Goal: Information Seeking & Learning: Learn about a topic

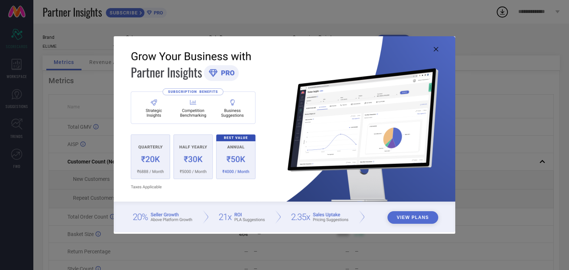
click at [190, 159] on img at bounding box center [284, 134] width 341 height 196
click at [434, 51] on icon at bounding box center [436, 49] width 4 height 4
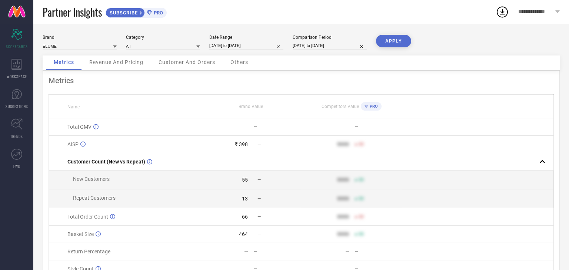
click at [124, 66] on div "Revenue And Pricing" at bounding box center [116, 63] width 69 height 15
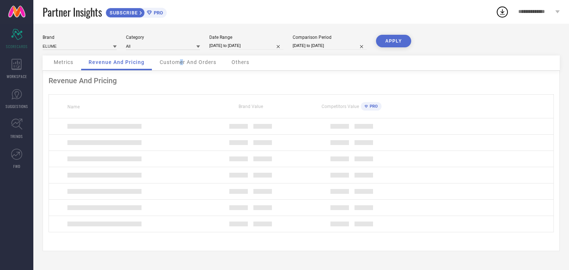
click at [181, 62] on span "Customer And Orders" at bounding box center [188, 62] width 57 height 6
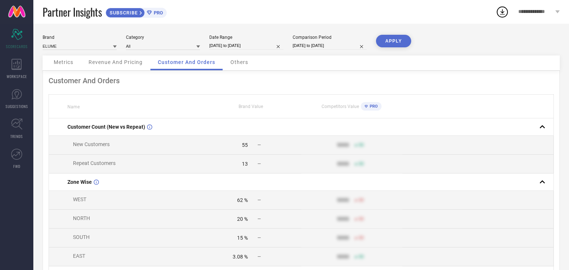
click at [115, 47] on icon at bounding box center [115, 47] width 4 height 3
click at [203, 47] on div "Brand ELUME Category All Date Range [DATE] to [DATE] Comparison Period [DATE] t…" at bounding box center [301, 45] width 517 height 21
click at [197, 48] on icon at bounding box center [198, 47] width 4 height 4
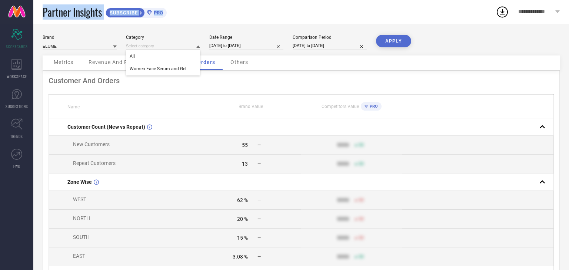
drag, startPoint x: 42, startPoint y: 10, endPoint x: 173, endPoint y: 14, distance: 131.5
click at [173, 14] on div "Partner Insights SUBSCRIBE PRO" at bounding box center [264, 12] width 462 height 24
copy div "Partner Insights SUBSCRIBE PRO"
click at [21, 34] on icon "Scorecard" at bounding box center [16, 34] width 11 height 11
click at [19, 65] on icon at bounding box center [16, 64] width 10 height 11
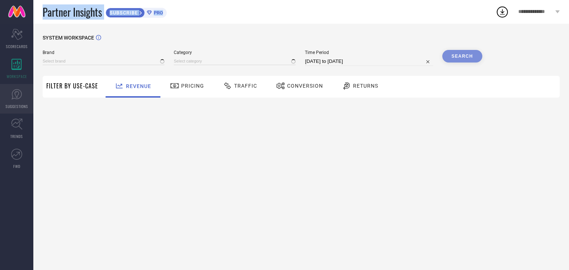
type input "ELUME"
type input "All"
click at [18, 90] on icon at bounding box center [16, 94] width 11 height 11
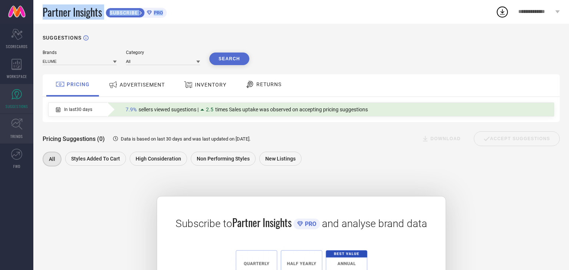
click at [13, 131] on link "TRENDS" at bounding box center [16, 129] width 33 height 30
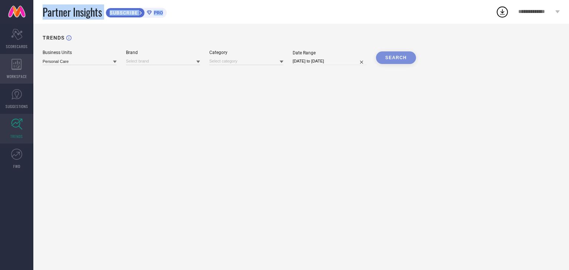
click at [13, 70] on div "WORKSPACE" at bounding box center [16, 69] width 33 height 30
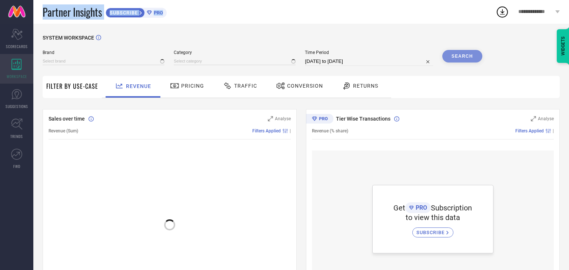
type input "ELUME"
type input "All"
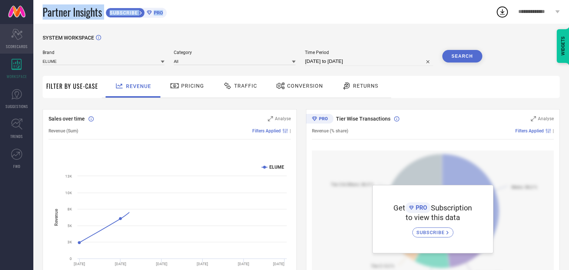
click at [23, 37] on div "Scorecard SCORECARDS" at bounding box center [16, 39] width 33 height 30
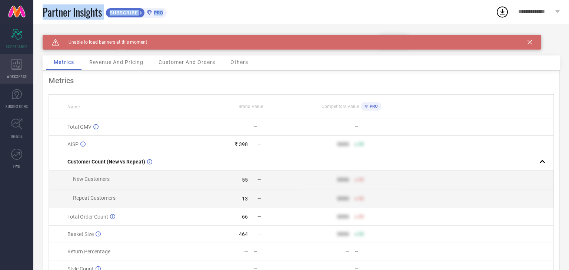
click at [16, 71] on div "WORKSPACE" at bounding box center [16, 69] width 33 height 30
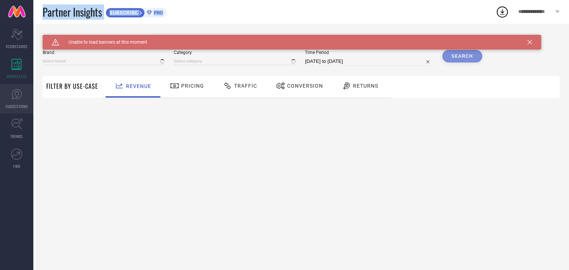
type input "ELUME"
type input "All"
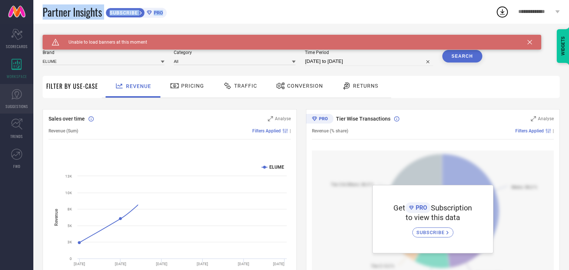
click at [17, 85] on link "SUGGESTIONS" at bounding box center [16, 99] width 33 height 30
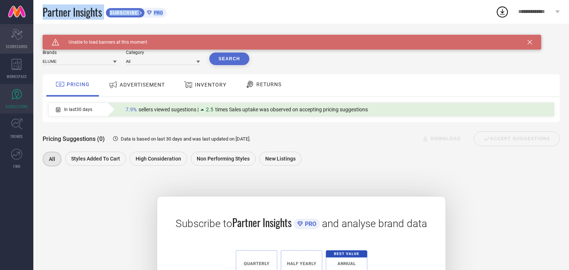
click at [19, 31] on icon at bounding box center [16, 34] width 11 height 11
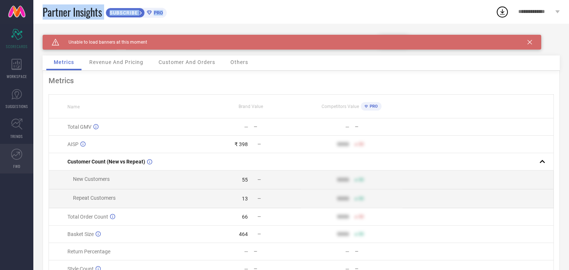
click at [15, 154] on icon at bounding box center [16, 154] width 11 height 11
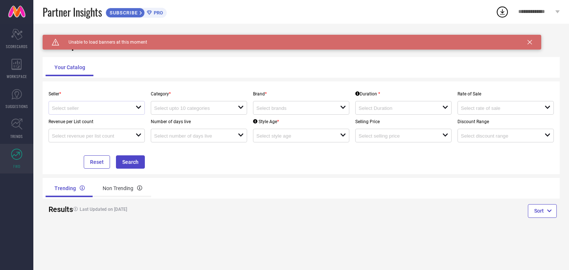
click at [142, 113] on div "open" at bounding box center [97, 108] width 96 height 14
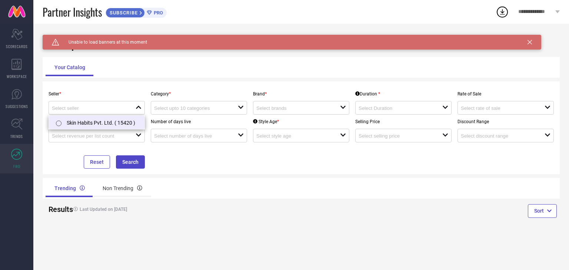
click at [117, 121] on li "Skin Habits Pvt. Ltd. ( 15420 )" at bounding box center [97, 122] width 96 height 13
type input "Skin Habits Pvt. Ltd. ( 15420 )"
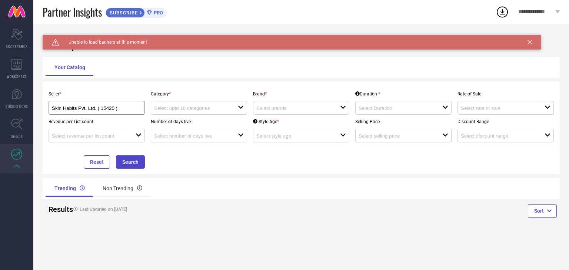
click at [237, 111] on div at bounding box center [196, 107] width 84 height 7
click at [333, 103] on div "open" at bounding box center [301, 108] width 96 height 14
click at [317, 144] on div "Seller * Skin Habits Pvt. Ltd. ( 15420 ) Category * open Brand * close Duration…" at bounding box center [301, 128] width 511 height 82
click at [315, 111] on input at bounding box center [293, 109] width 75 height 6
drag, startPoint x: 317, startPoint y: 135, endPoint x: 321, endPoint y: 135, distance: 4.1
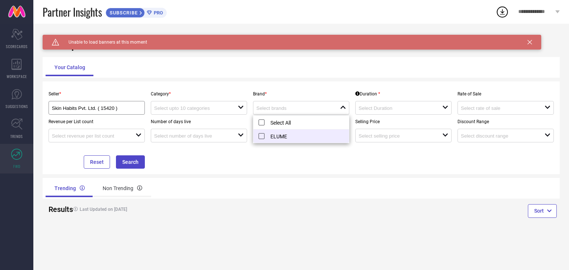
click at [317, 135] on li "ELUME" at bounding box center [301, 136] width 96 height 13
type input "ELUME"
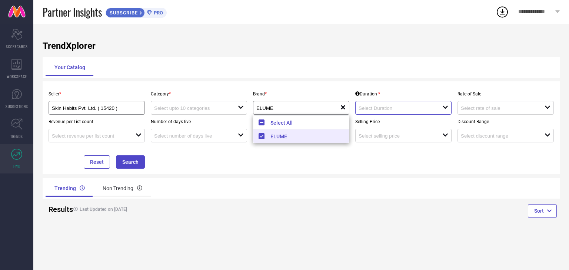
click at [369, 111] on input at bounding box center [395, 109] width 75 height 6
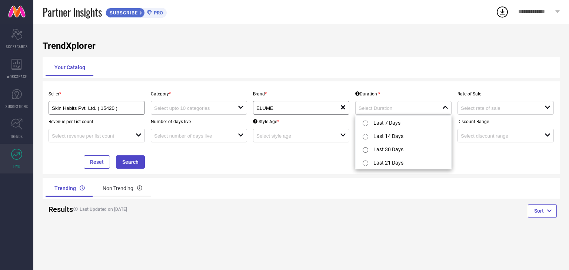
click at [295, 223] on div "Results Last Updated on [DATE]" at bounding box center [172, 212] width 258 height 27
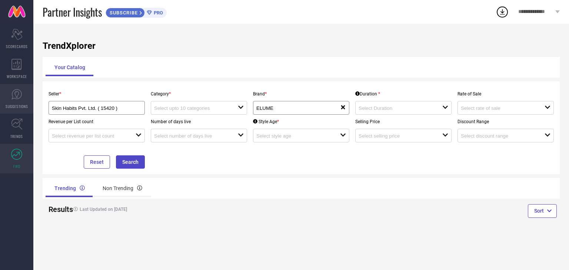
click at [12, 101] on link "SUGGESTIONS" at bounding box center [16, 99] width 33 height 30
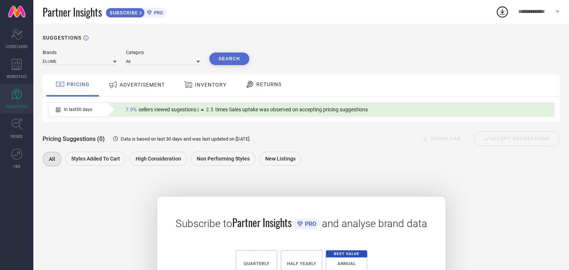
drag, startPoint x: 483, startPoint y: 207, endPoint x: 486, endPoint y: 208, distance: 3.9
click at [484, 207] on div "Subscribe to Partner Insights PRO and analyse brand data SUBSCRIBE" at bounding box center [301, 265] width 517 height 175
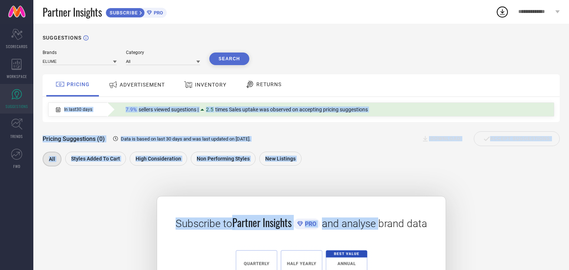
drag, startPoint x: 381, startPoint y: 240, endPoint x: 381, endPoint y: 78, distance: 162.5
click at [381, 78] on div "Brands ELUME Category All Search PRICING ADVERTISEMENT INVENTORY RETURNS In las…" at bounding box center [301, 201] width 517 height 303
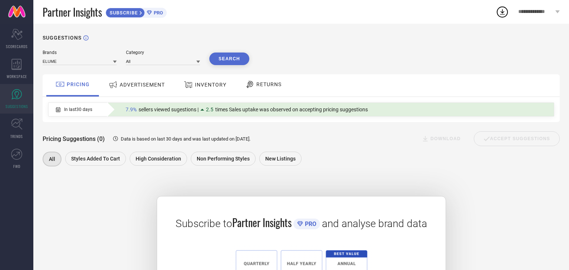
click at [457, 200] on div "Subscribe to Partner Insights PRO and analyse brand data SUBSCRIBE" at bounding box center [301, 265] width 517 height 175
click at [524, 19] on div "**********" at bounding box center [539, 12] width 60 height 24
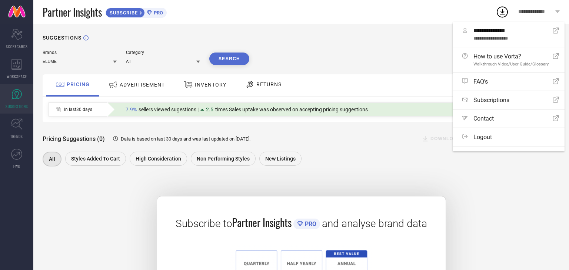
scroll to position [11, 0]
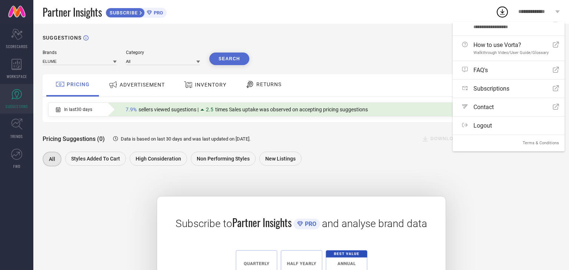
drag, startPoint x: 513, startPoint y: 190, endPoint x: 523, endPoint y: 193, distance: 10.5
click at [513, 190] on div "Subscribe to Partner Insights PRO and analyse brand data SUBSCRIBE" at bounding box center [301, 265] width 517 height 175
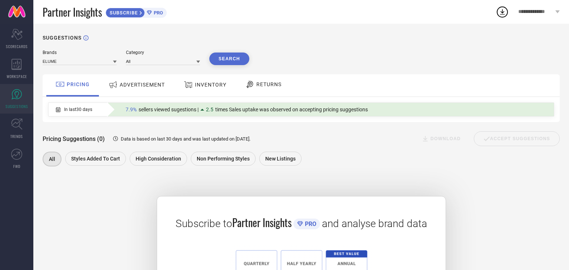
click at [568, 175] on div "SUGGESTIONS Brands ELUME Category All Search PRICING ADVERTISEMENT INVENTORY RE…" at bounding box center [300, 194] width 535 height 341
drag, startPoint x: 138, startPoint y: 82, endPoint x: 141, endPoint y: 86, distance: 4.7
click at [141, 86] on span "ADVERTISEMENT" at bounding box center [142, 85] width 45 height 6
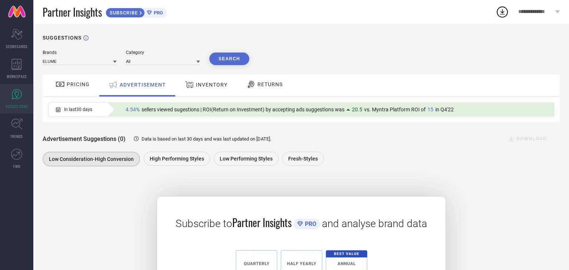
click at [212, 86] on span "INVENTORY" at bounding box center [211, 85] width 31 height 6
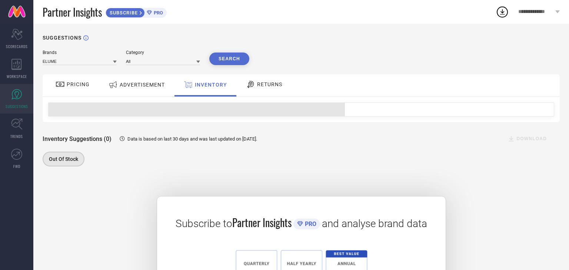
click at [259, 88] on div "RETURNS" at bounding box center [264, 84] width 40 height 13
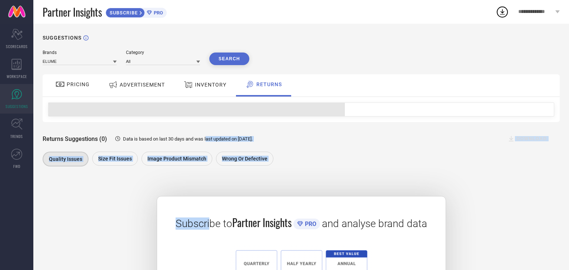
drag, startPoint x: 213, startPoint y: 189, endPoint x: 205, endPoint y: 138, distance: 51.1
click at [205, 141] on div "Brands ELUME Category All Search PRICING ADVERTISEMENT INVENTORY RETURNS Return…" at bounding box center [301, 201] width 517 height 303
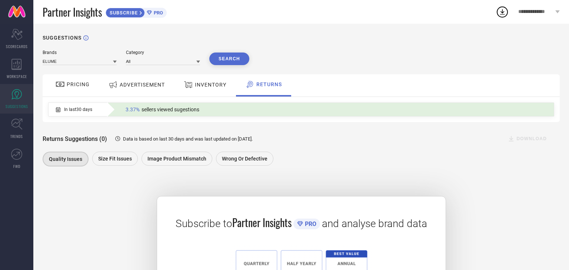
drag, startPoint x: 390, startPoint y: 236, endPoint x: 387, endPoint y: 205, distance: 30.9
click at [387, 206] on div "Subscribe to Partner Insights PRO and analyse brand data SUBSCRIBE" at bounding box center [301, 274] width 289 height 157
click at [519, 137] on div "DOWNLOAD" at bounding box center [528, 138] width 61 height 15
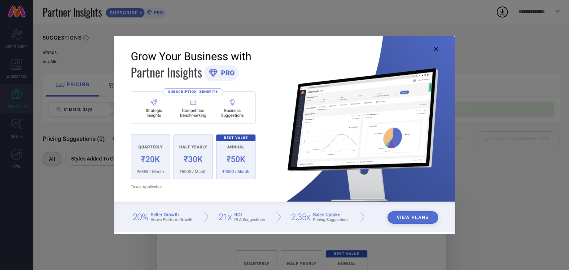
click at [411, 215] on button "View Plans" at bounding box center [412, 217] width 51 height 13
click at [434, 49] on icon at bounding box center [436, 49] width 4 height 4
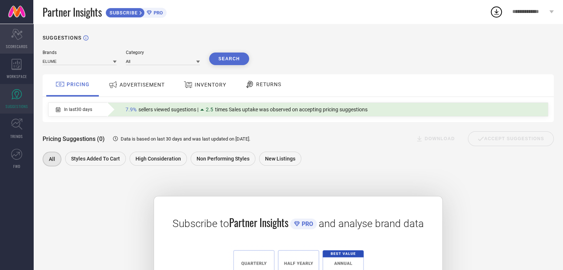
click at [17, 35] on icon "Scorecard" at bounding box center [16, 34] width 11 height 11
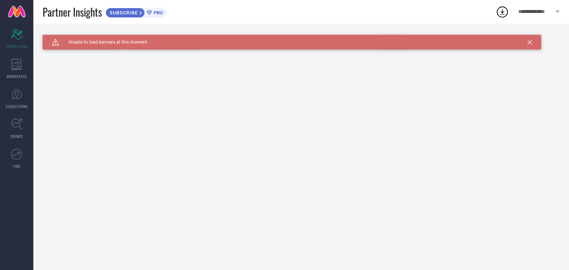
type input "All"
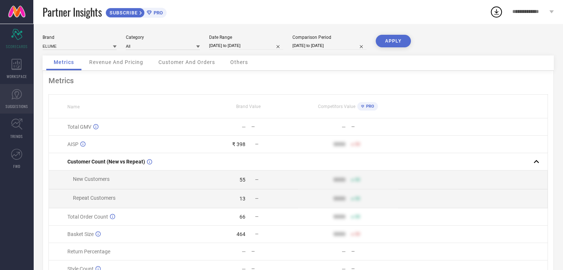
click at [19, 92] on icon at bounding box center [16, 94] width 11 height 11
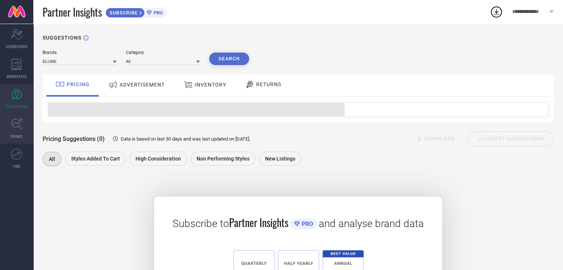
click at [16, 130] on link "TRENDS" at bounding box center [16, 129] width 33 height 30
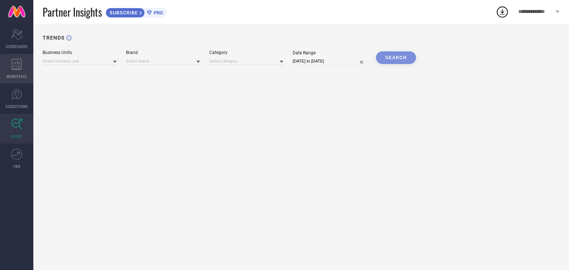
click at [18, 67] on icon at bounding box center [16, 64] width 10 height 11
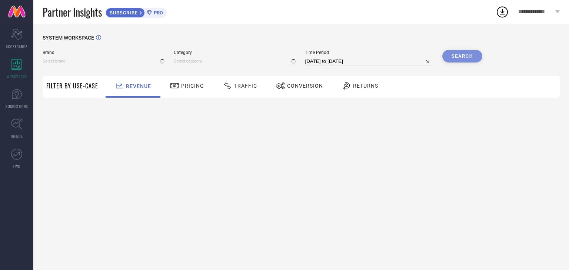
type input "ELUME"
type input "All"
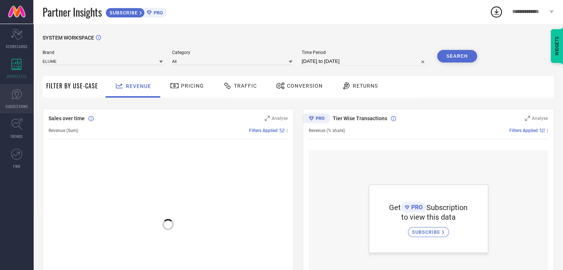
click at [15, 101] on link "SUGGESTIONS" at bounding box center [16, 99] width 33 height 30
